Goal: Transaction & Acquisition: Purchase product/service

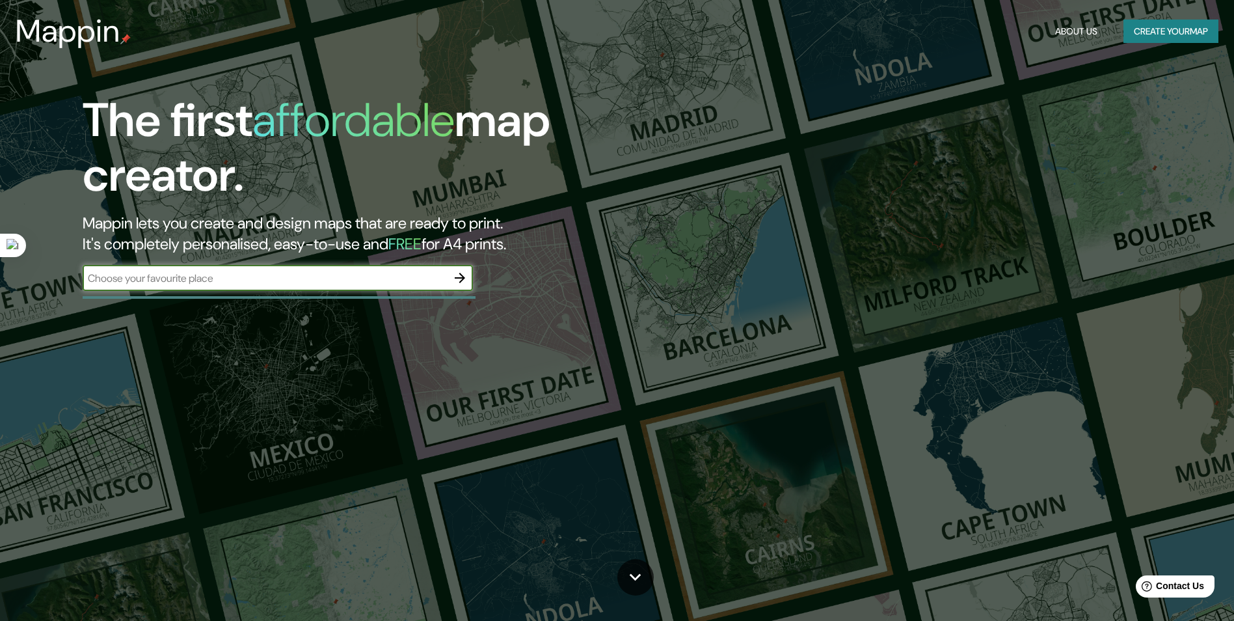
click at [340, 278] on input "text" at bounding box center [265, 278] width 364 height 15
type input "[GEOGRAPHIC_DATA]"
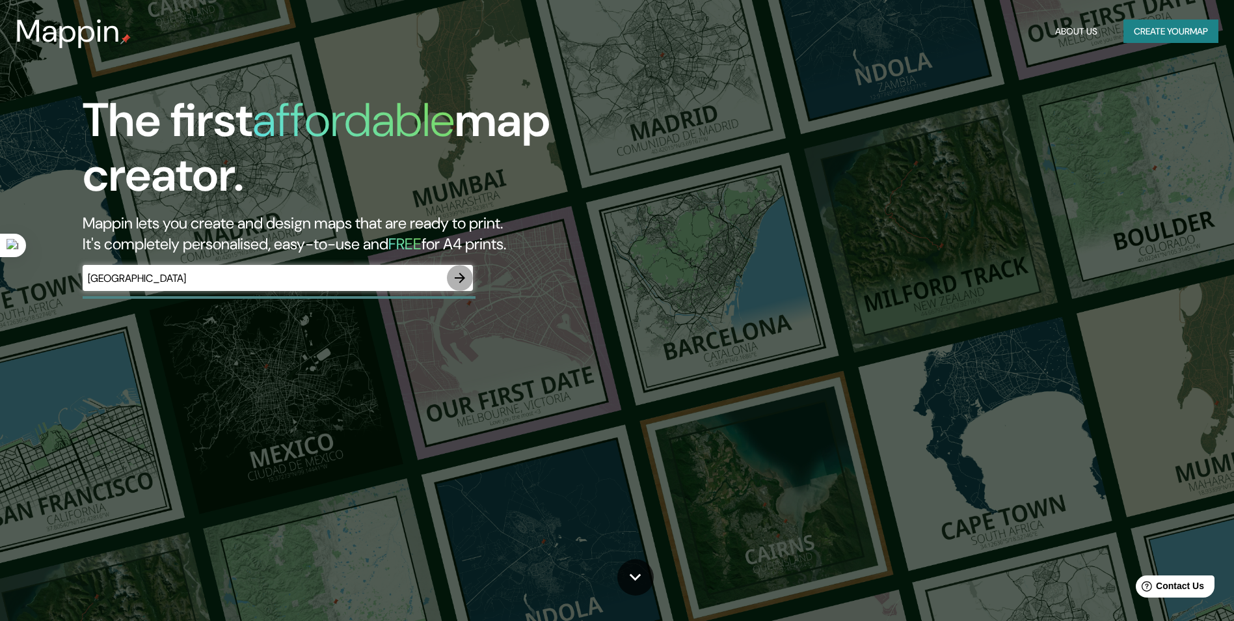
click at [463, 287] on button "button" at bounding box center [460, 278] width 26 height 26
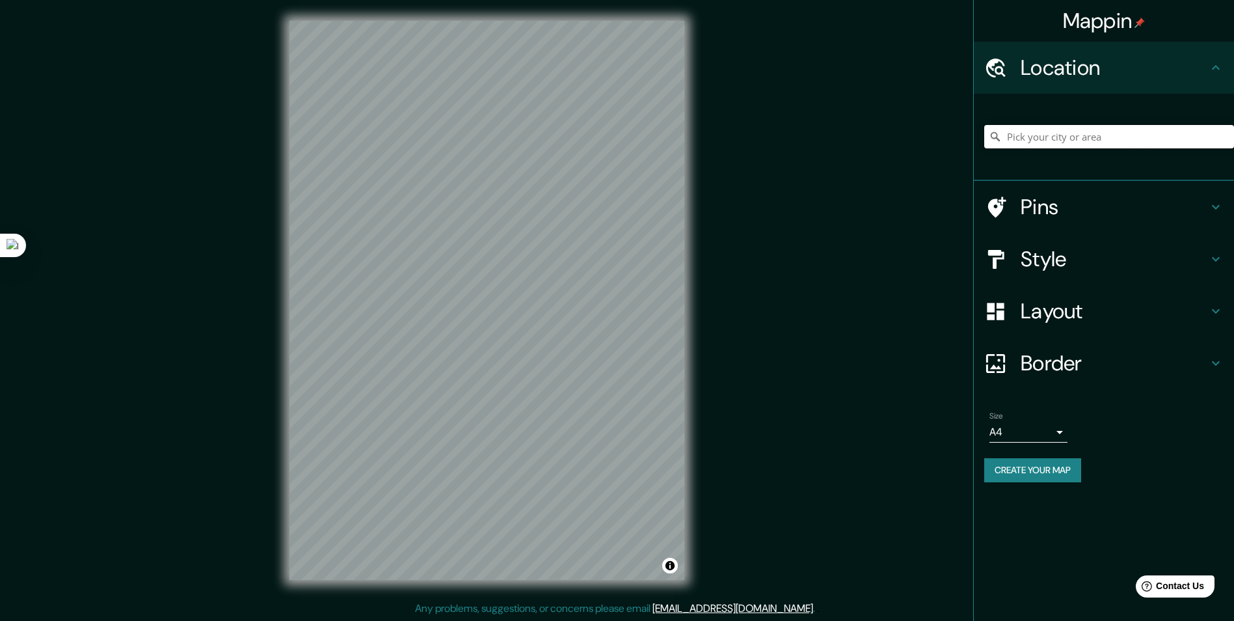
click at [1110, 139] on input "Pick your city or area" at bounding box center [1109, 136] width 250 height 23
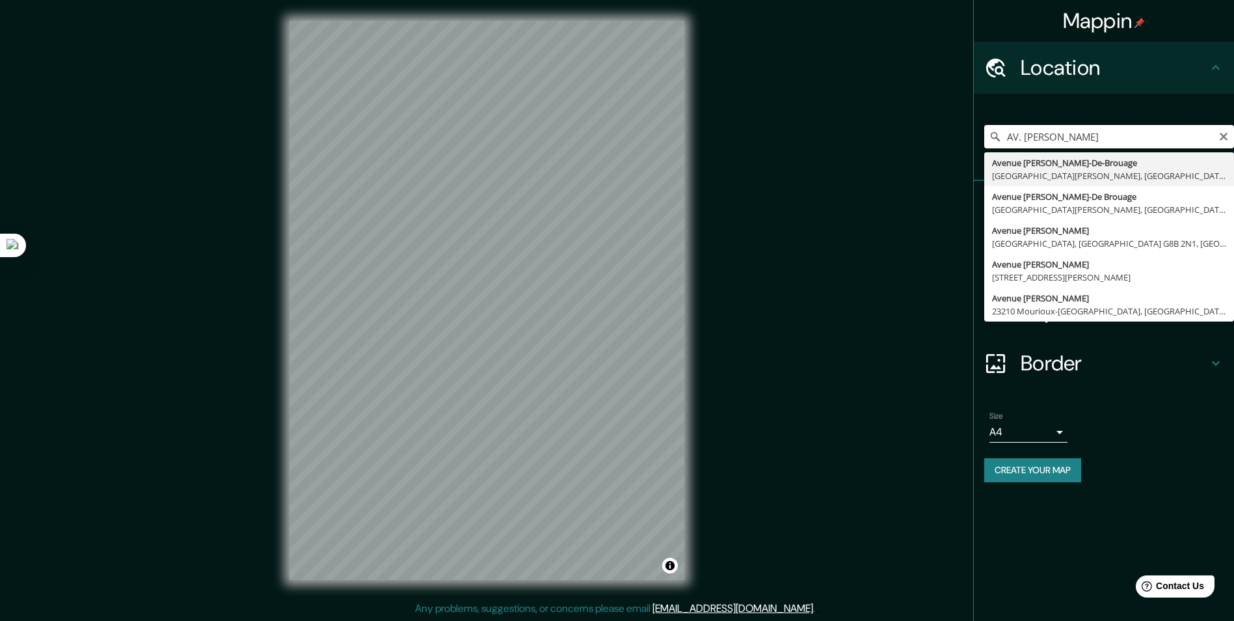
click at [1025, 137] on input "AV. [PERSON_NAME]" at bounding box center [1109, 136] width 250 height 23
click at [1100, 134] on input "[PERSON_NAME]" at bounding box center [1109, 136] width 250 height 23
type input "[GEOGRAPHIC_DATA][PERSON_NAME], [GEOGRAPHIC_DATA][PERSON_NAME], [GEOGRAPHIC_DAT…"
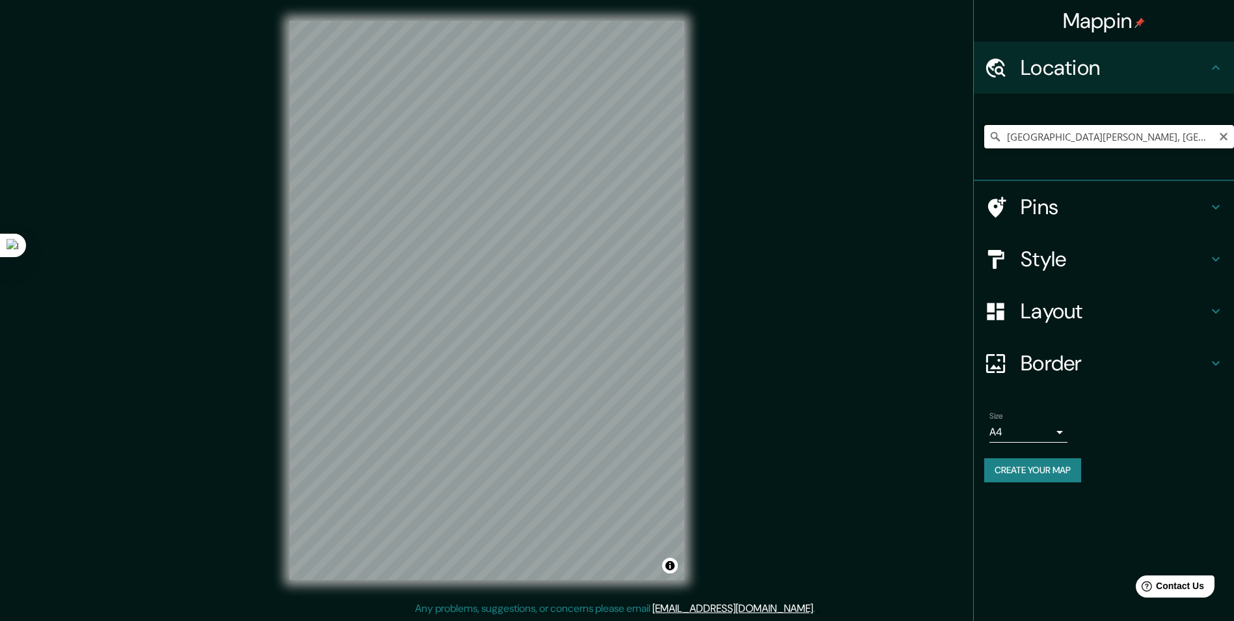
click at [1140, 131] on input "[GEOGRAPHIC_DATA][PERSON_NAME], [GEOGRAPHIC_DATA][PERSON_NAME], [GEOGRAPHIC_DAT…" at bounding box center [1109, 136] width 250 height 23
click at [1228, 137] on icon "Clear" at bounding box center [1223, 136] width 10 height 10
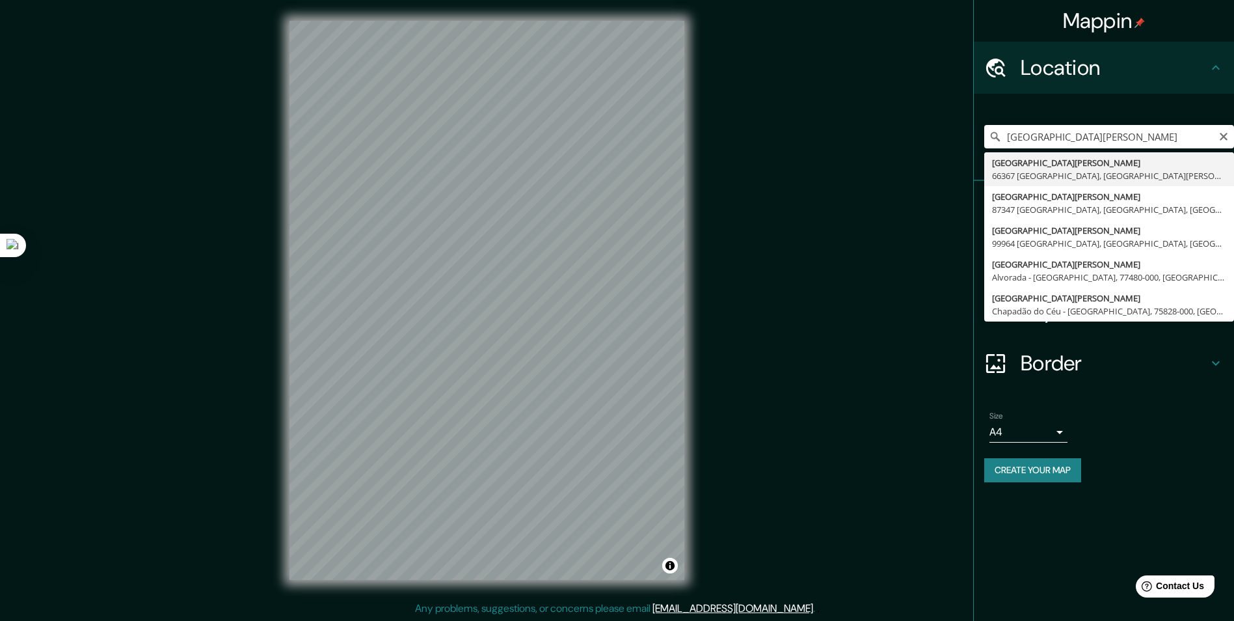
type input "[GEOGRAPHIC_DATA][PERSON_NAME], [GEOGRAPHIC_DATA], [GEOGRAPHIC_DATA][PERSON_NAM…"
